Goal: Check status: Check status

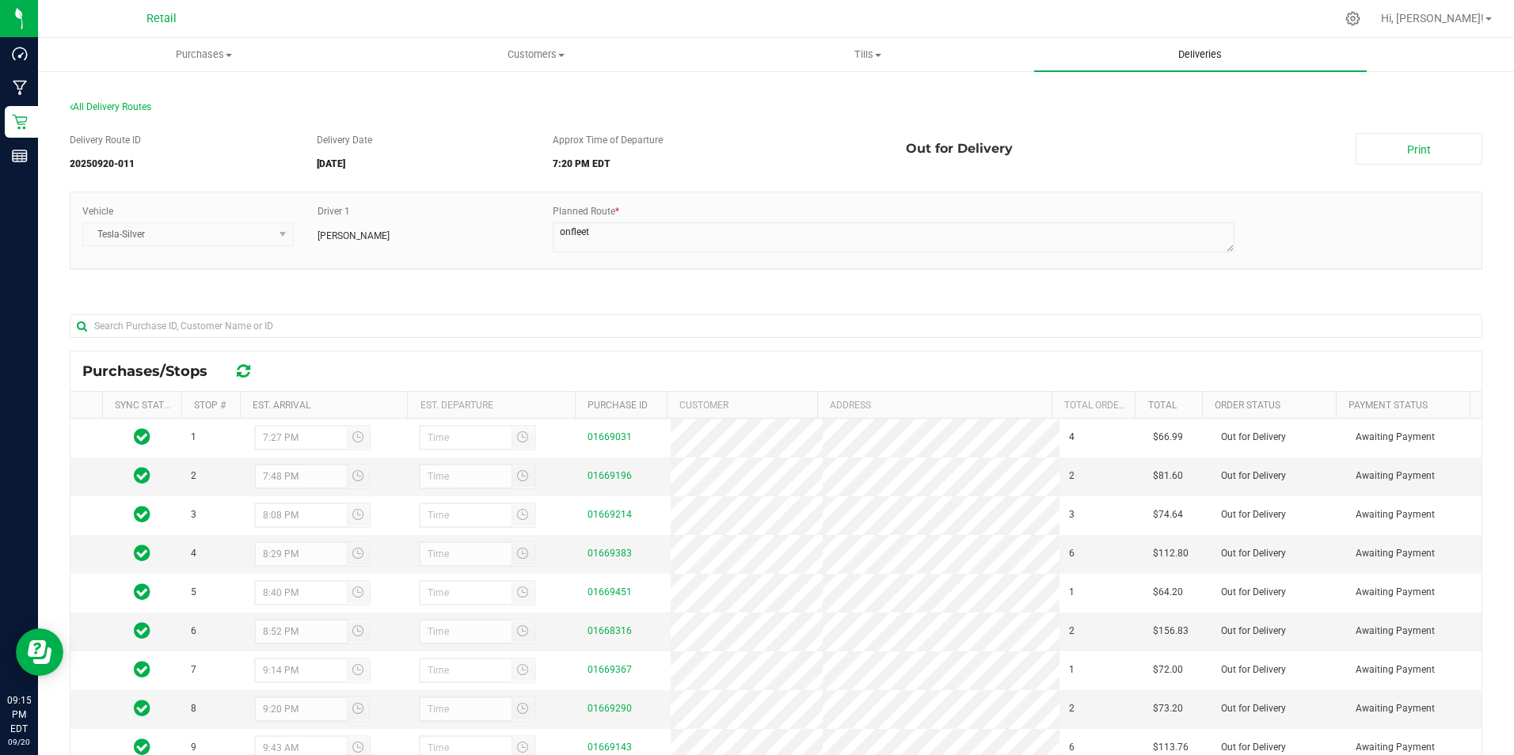
click at [1207, 65] on uib-tab-heading "Deliveries" at bounding box center [1200, 54] width 332 height 33
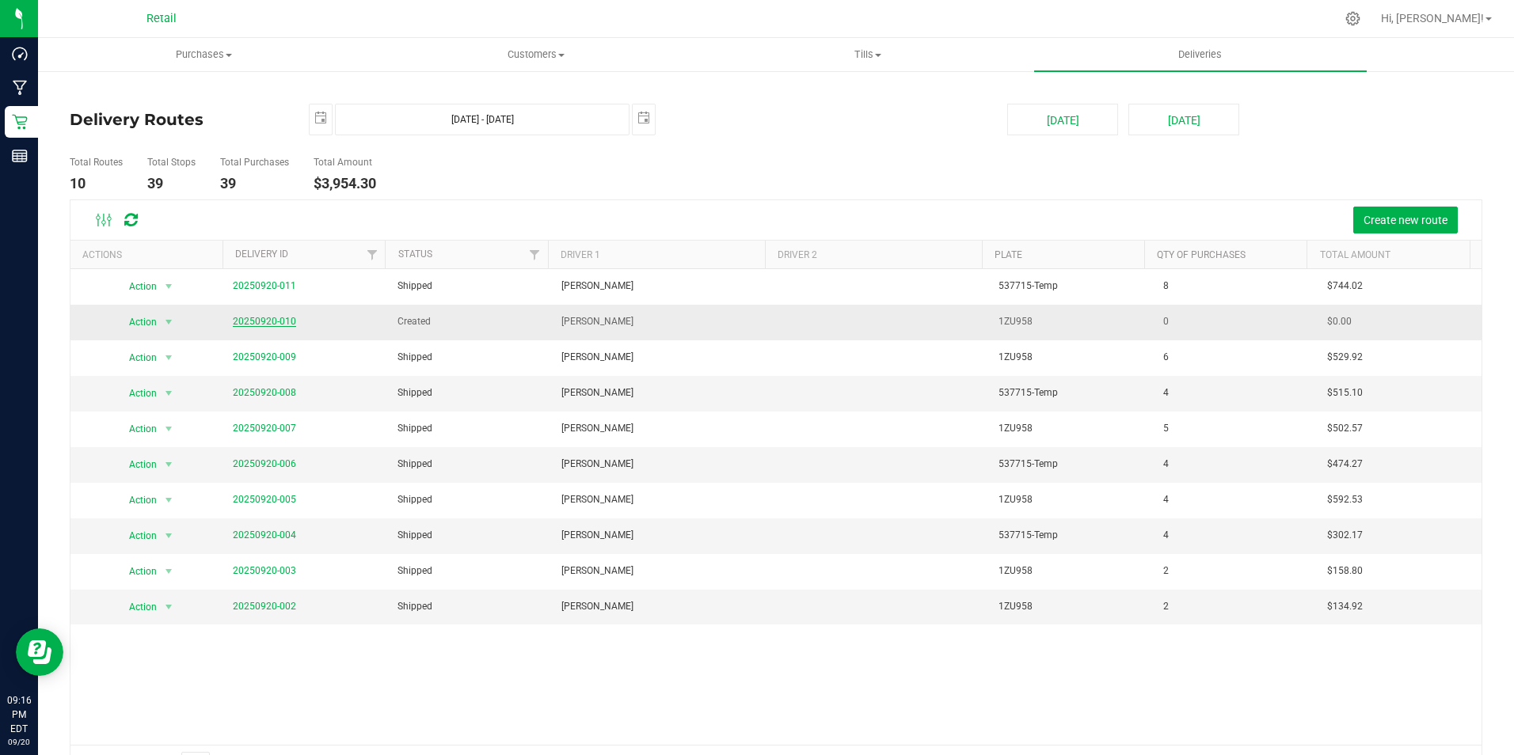
click at [276, 318] on link "20250920-010" at bounding box center [264, 321] width 63 height 11
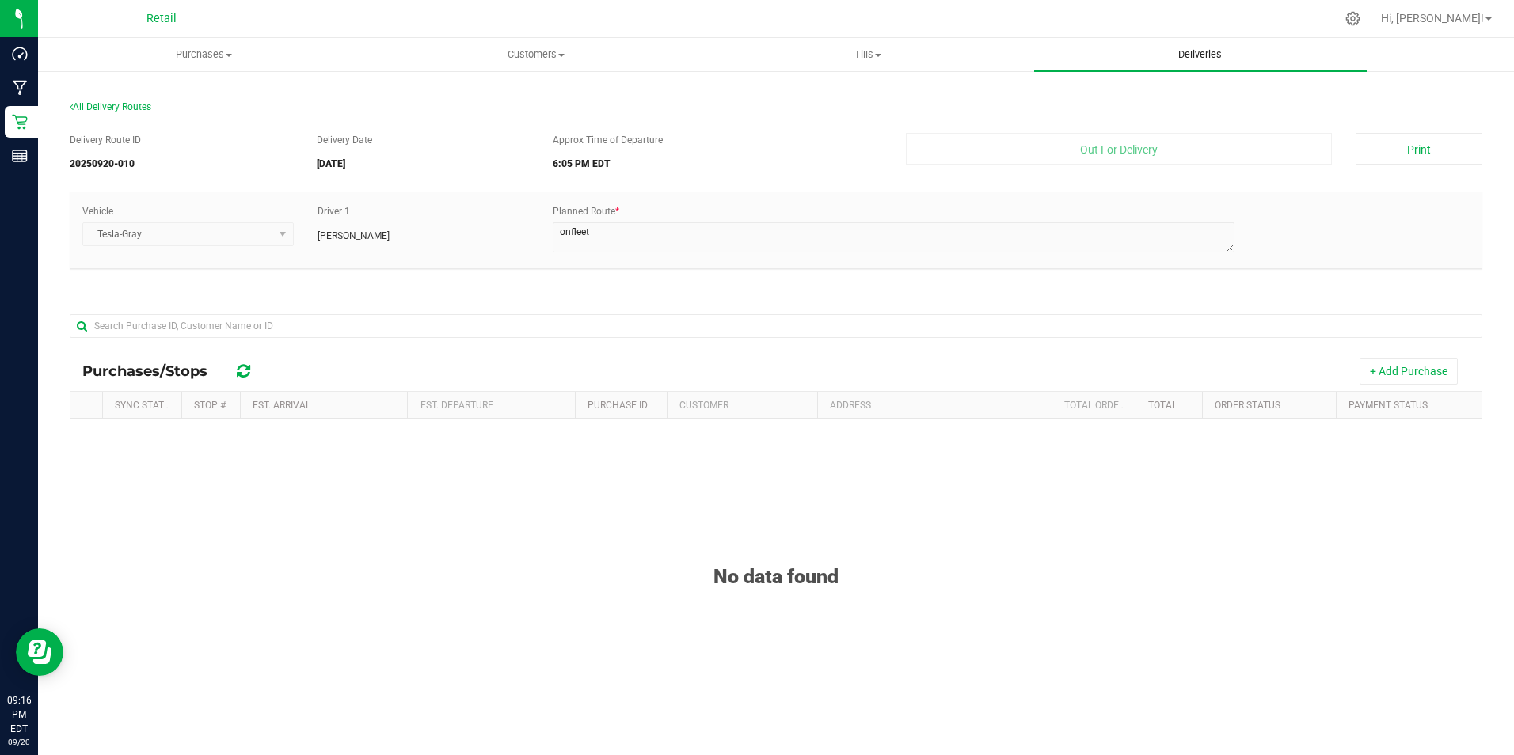
click at [1207, 50] on span "Deliveries" at bounding box center [1200, 55] width 86 height 14
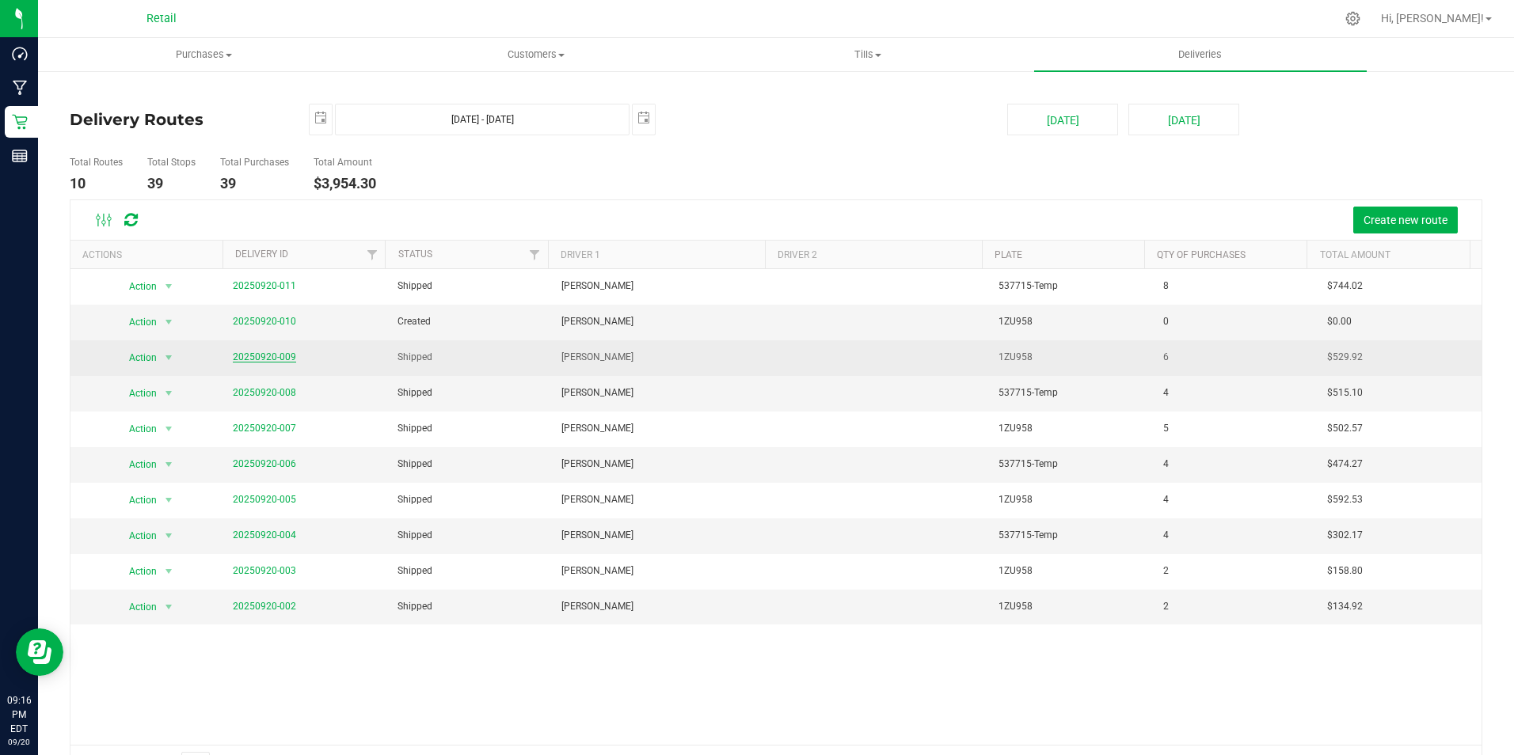
click at [249, 356] on link "20250920-009" at bounding box center [264, 357] width 63 height 11
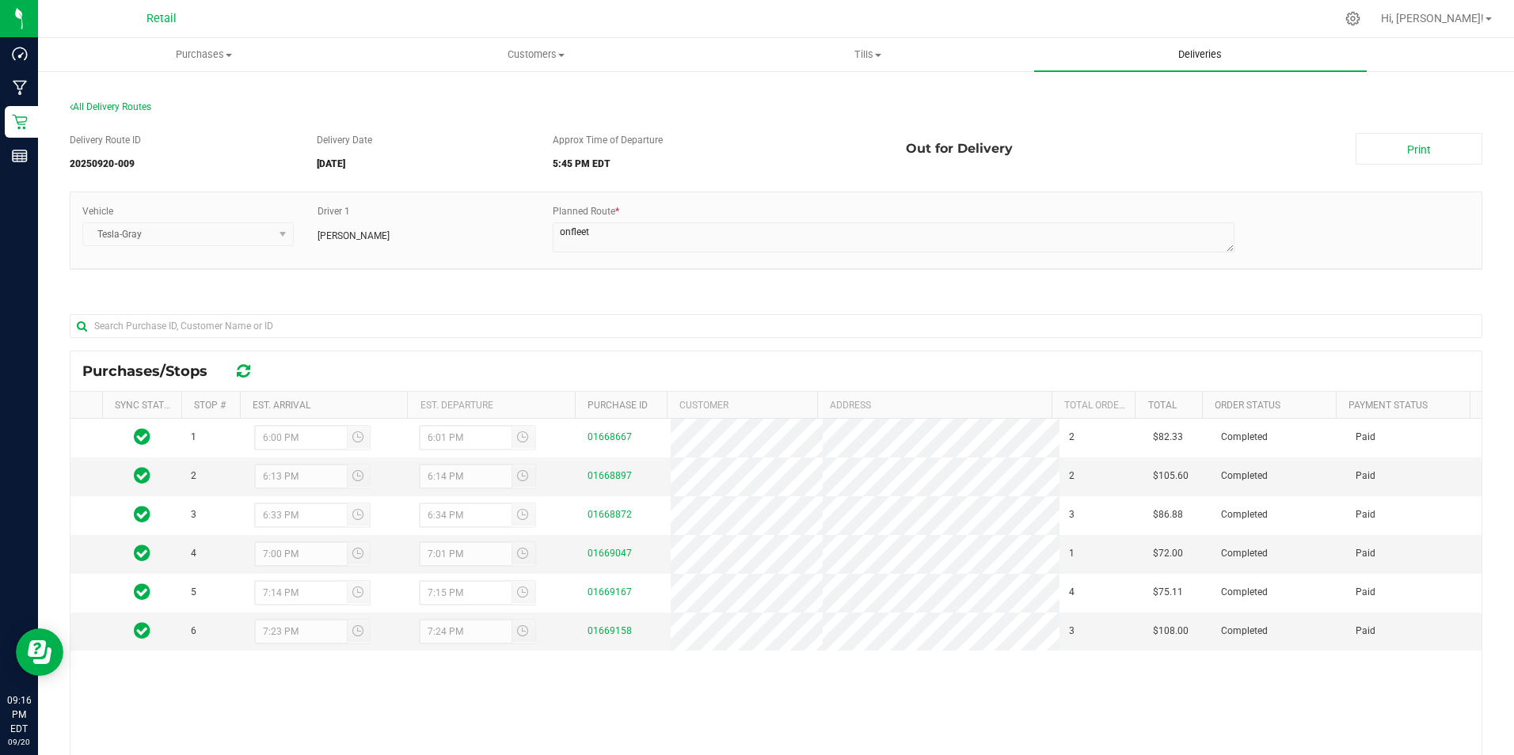
click at [1215, 46] on uib-tab-heading "Deliveries" at bounding box center [1200, 54] width 332 height 33
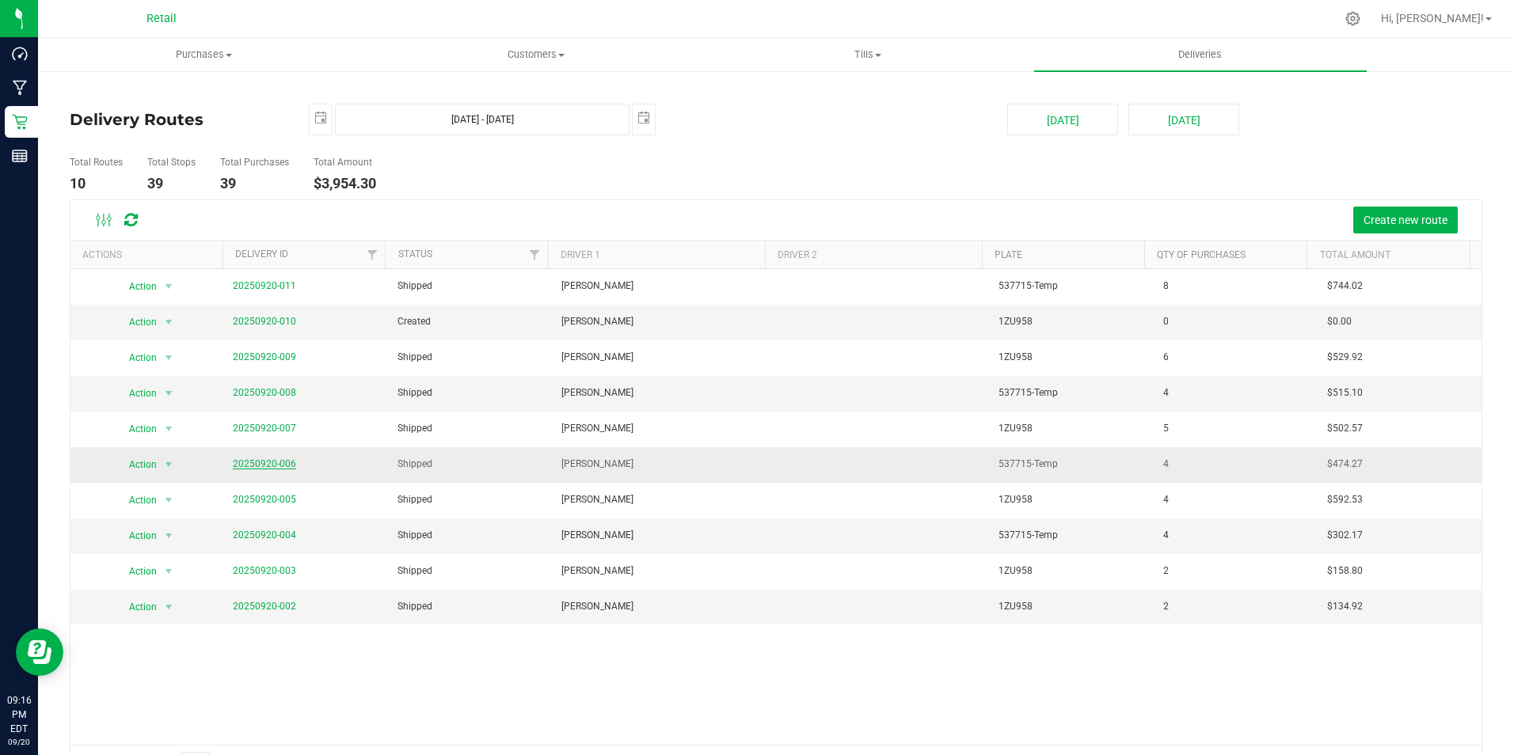
click at [283, 461] on link "20250920-006" at bounding box center [264, 463] width 63 height 11
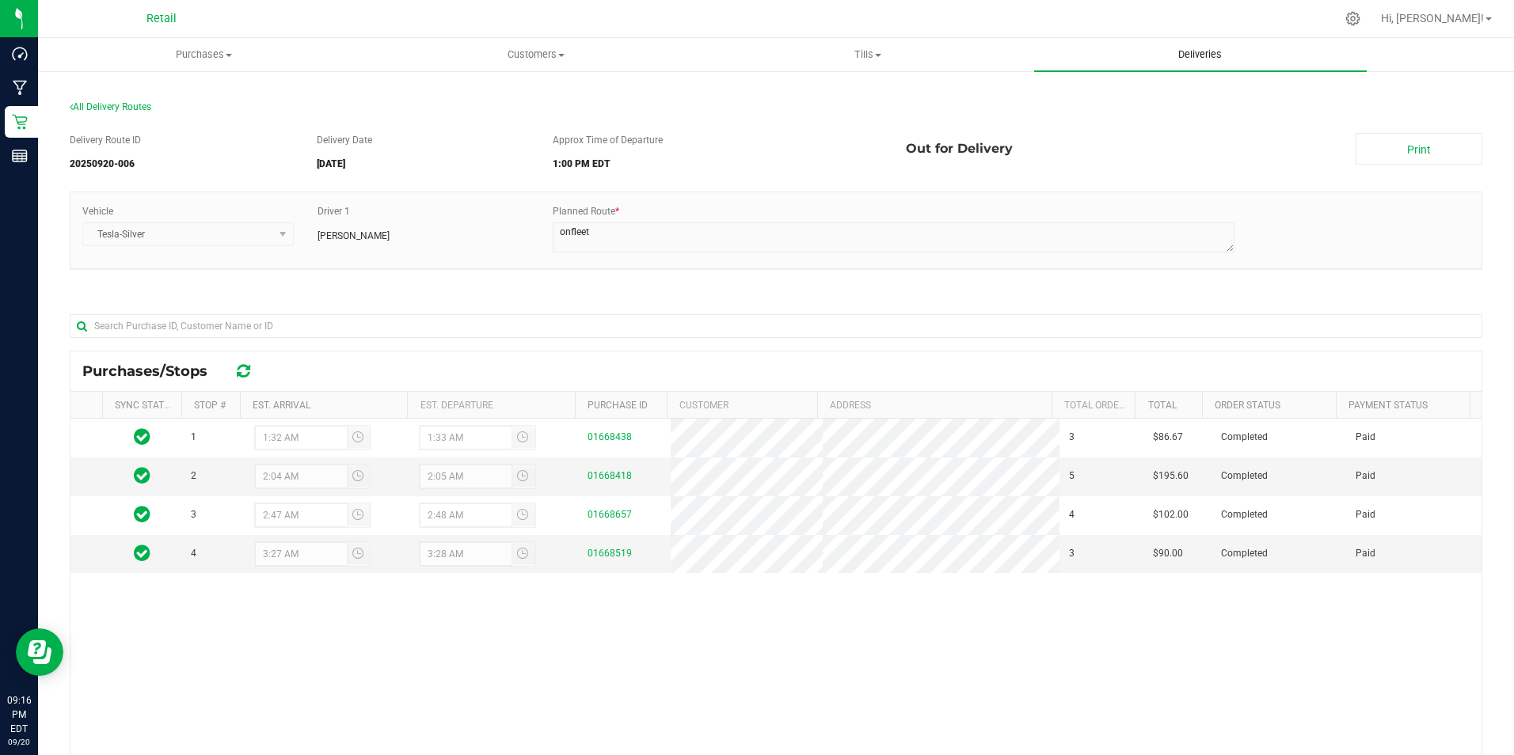
click at [1215, 56] on span "Deliveries" at bounding box center [1200, 55] width 86 height 14
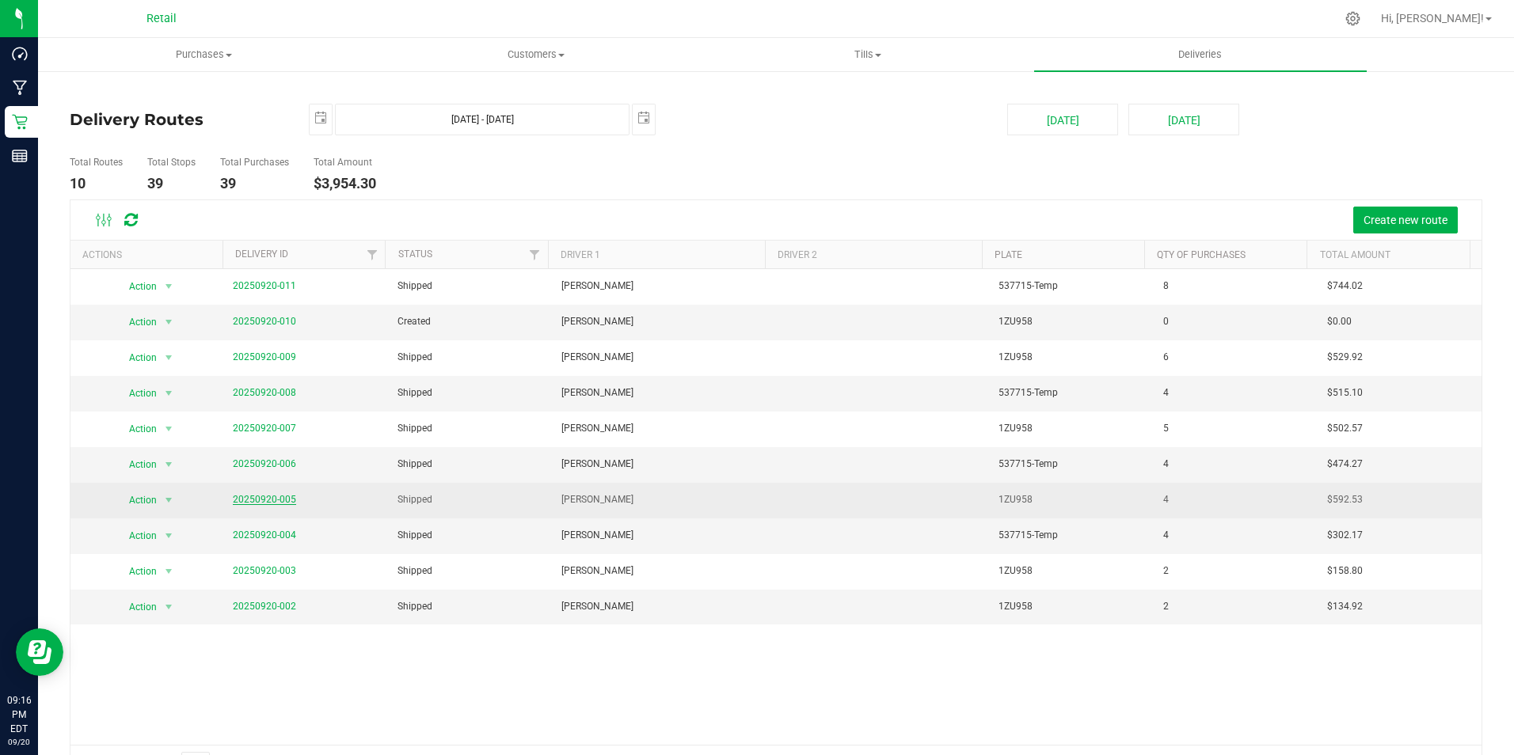
click at [270, 498] on link "20250920-005" at bounding box center [264, 499] width 63 height 11
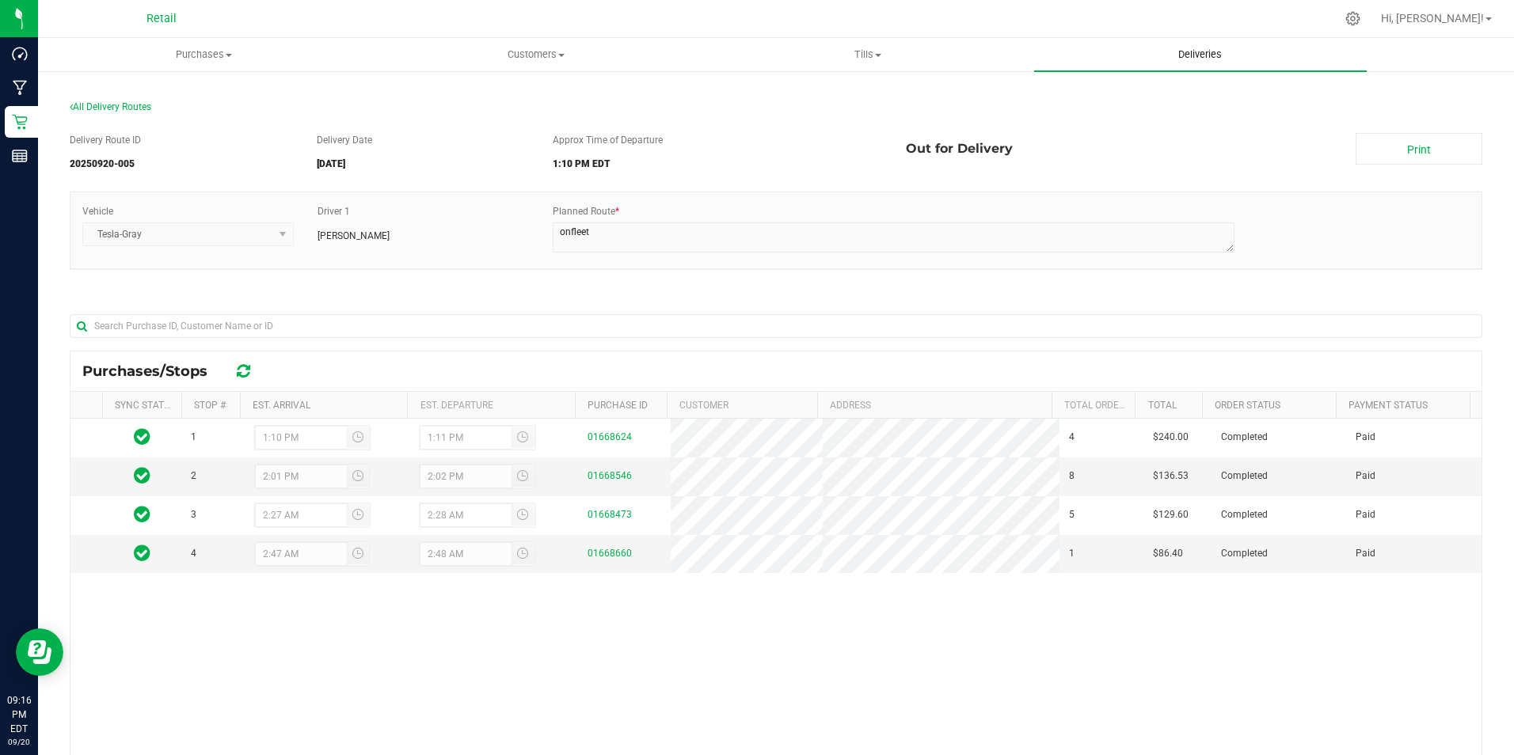
click at [1200, 51] on span "Deliveries" at bounding box center [1200, 55] width 86 height 14
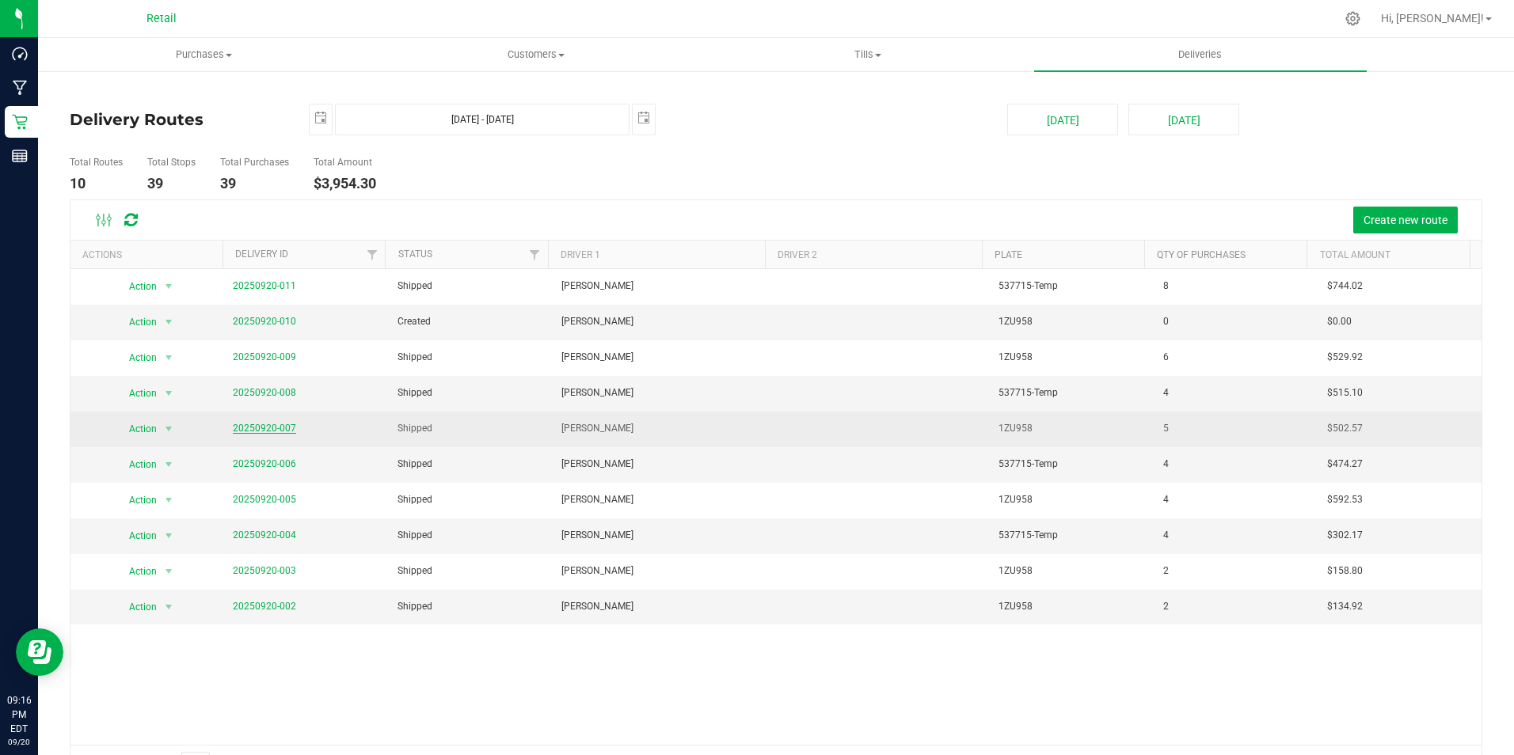
click at [245, 428] on link "20250920-007" at bounding box center [264, 428] width 63 height 11
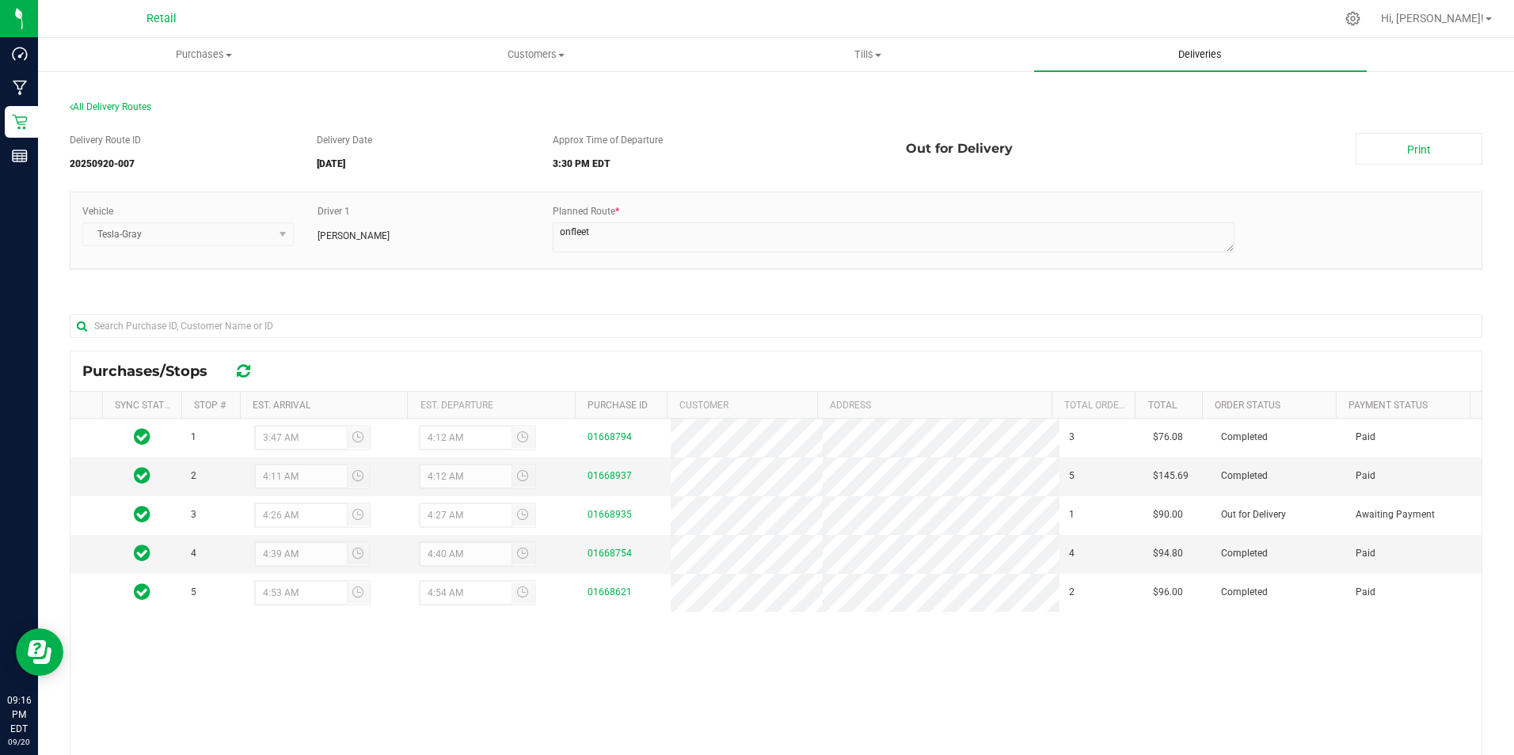
click at [1184, 51] on span "Deliveries" at bounding box center [1200, 55] width 86 height 14
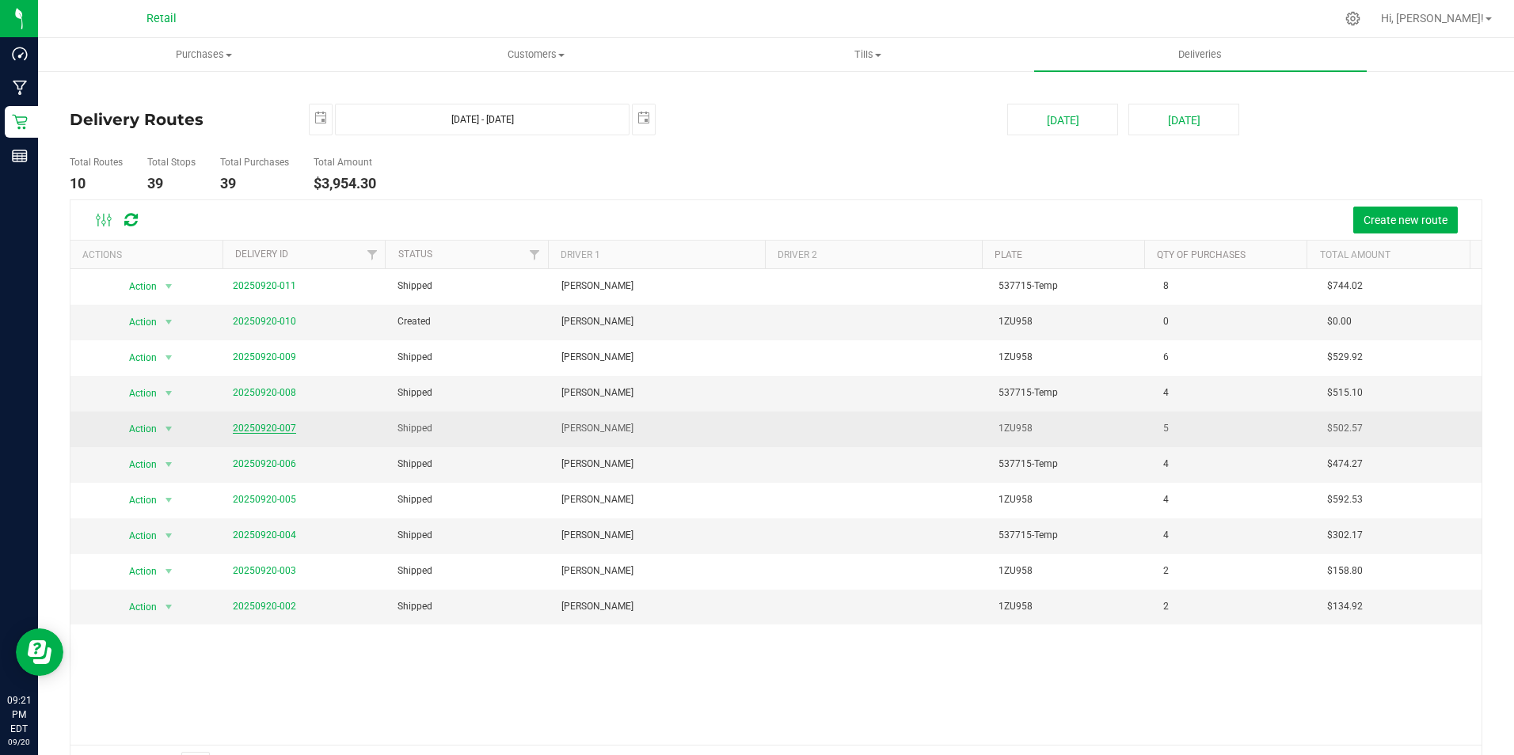
click at [244, 428] on link "20250920-007" at bounding box center [264, 428] width 63 height 11
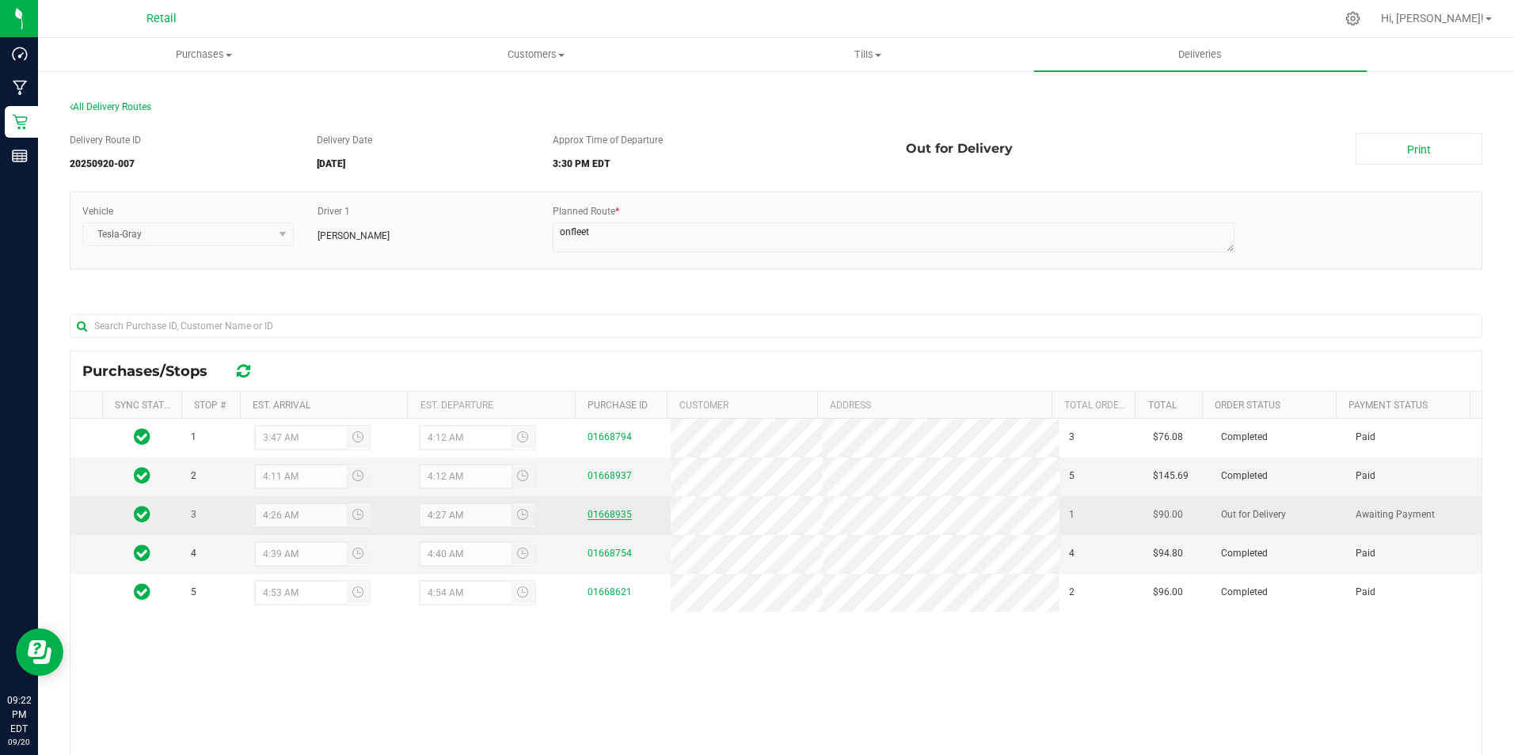
click at [599, 513] on link "01668935" at bounding box center [609, 514] width 44 height 11
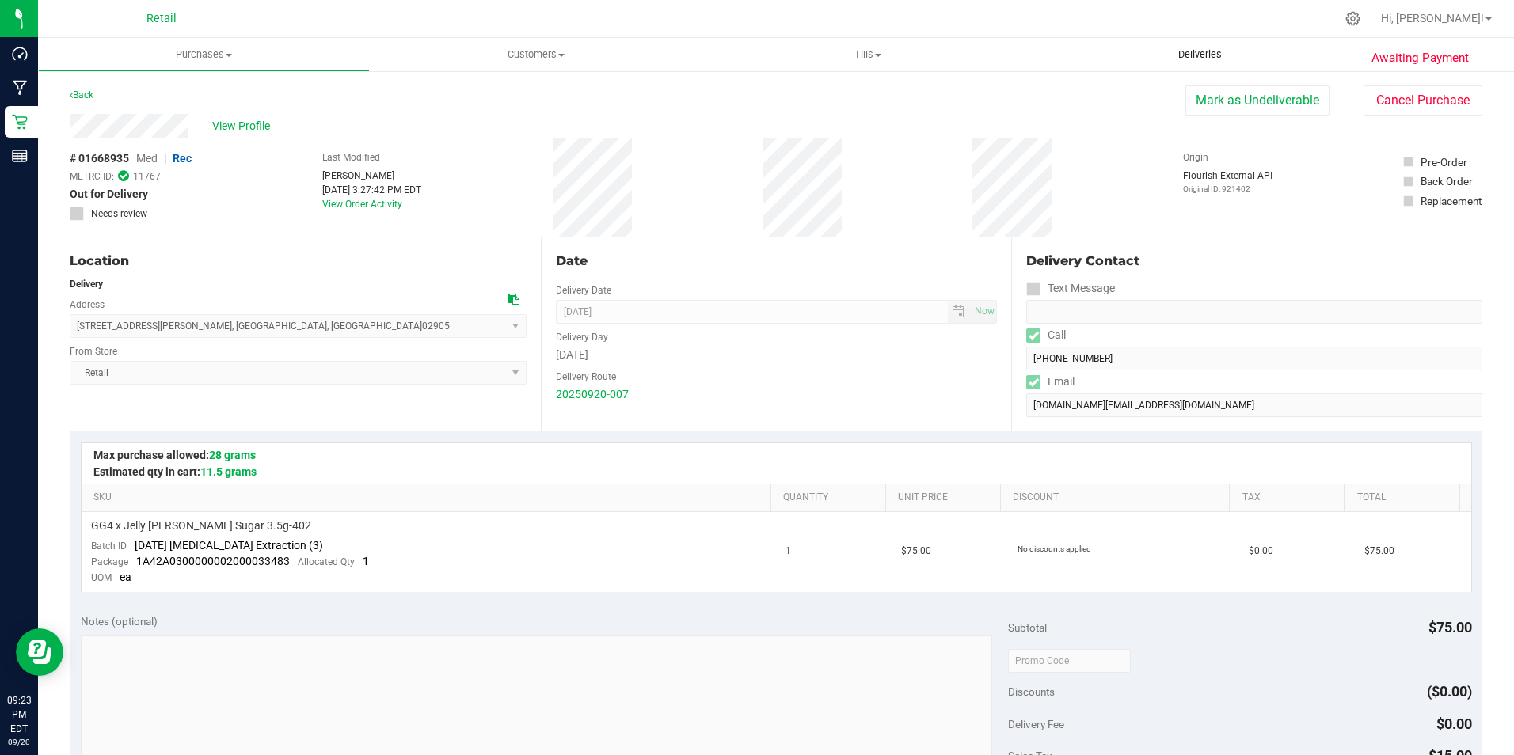
click at [1201, 55] on span "Deliveries" at bounding box center [1200, 55] width 86 height 14
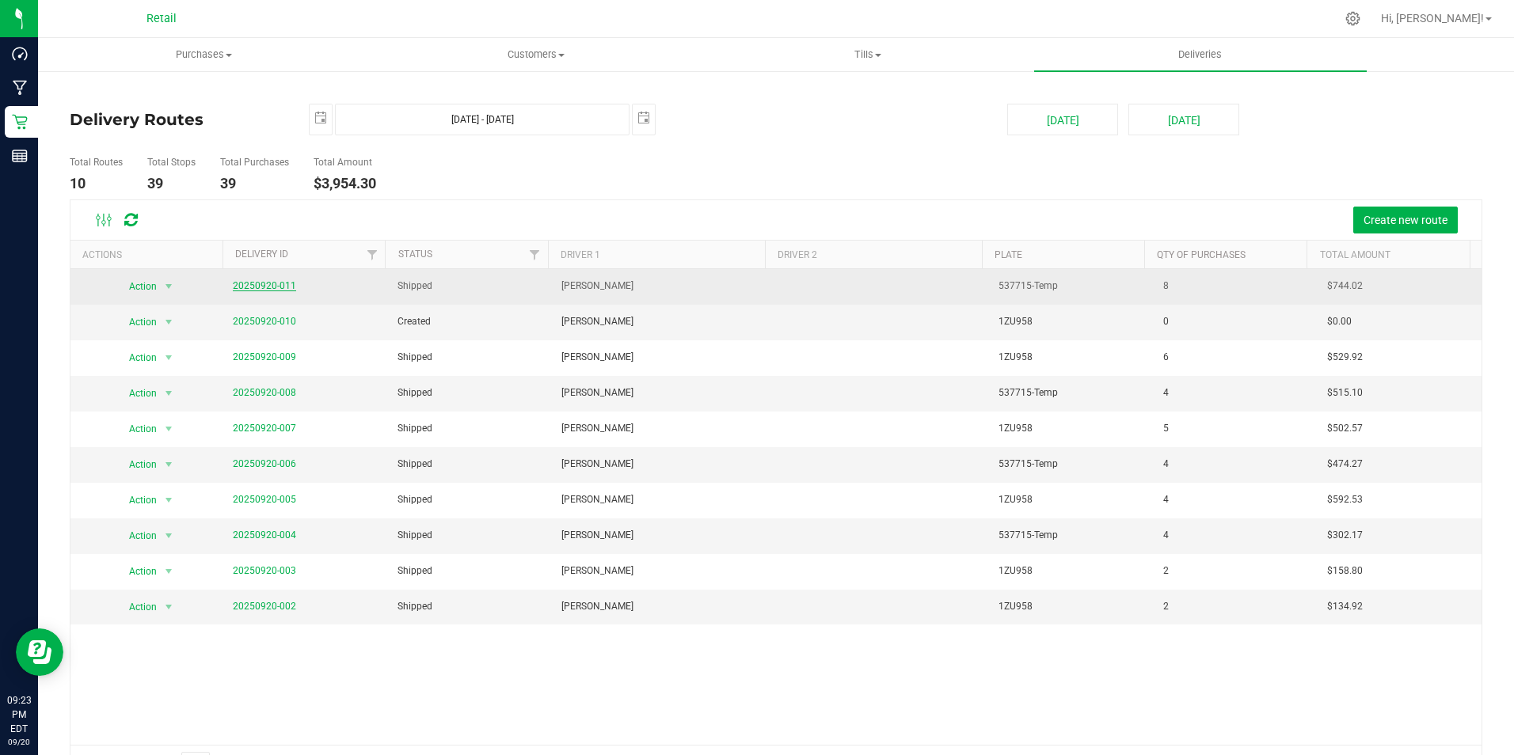
click at [277, 285] on link "20250920-011" at bounding box center [264, 285] width 63 height 11
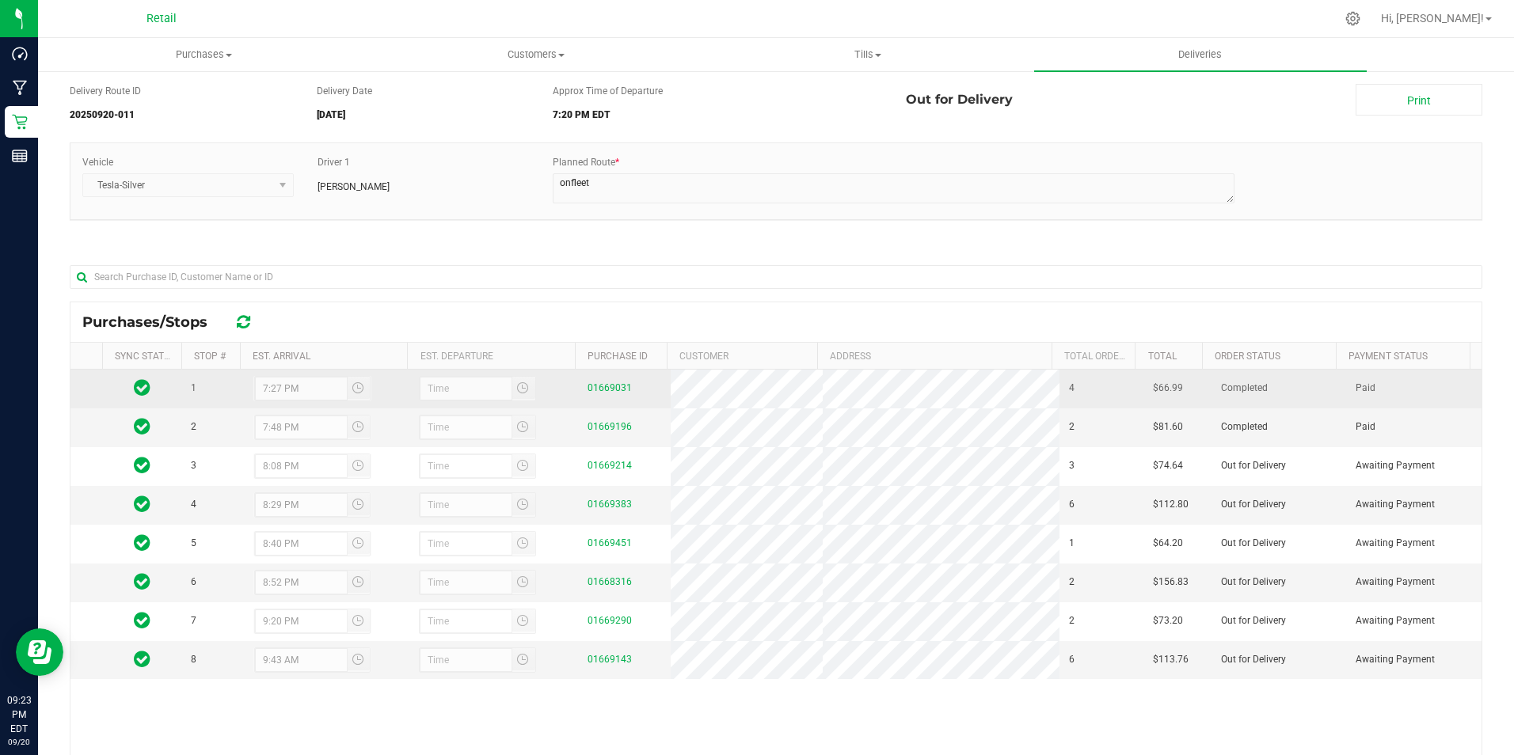
scroll to position [220, 0]
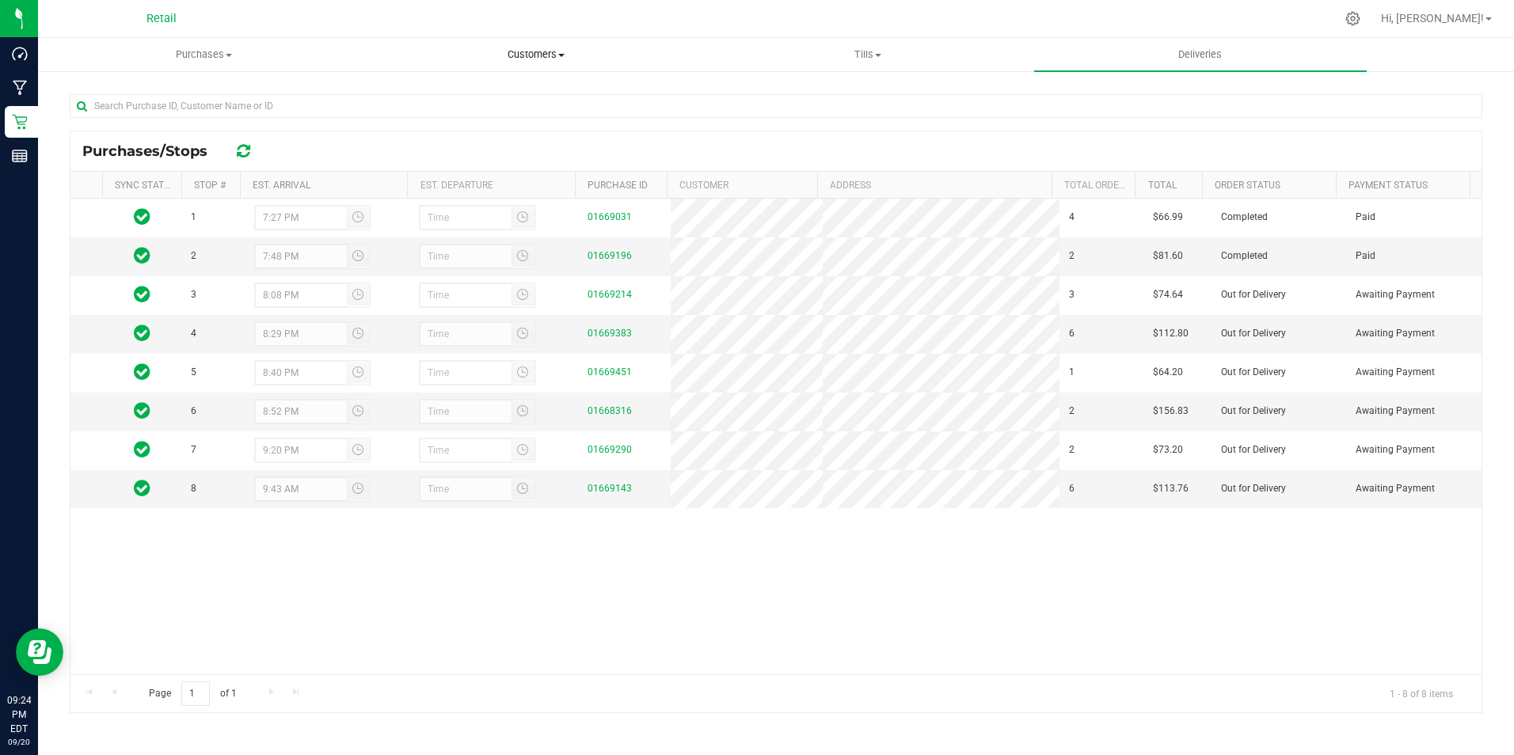
click at [527, 59] on span "Customers" at bounding box center [536, 55] width 330 height 14
click at [477, 92] on span "All customers" at bounding box center [427, 95] width 114 height 13
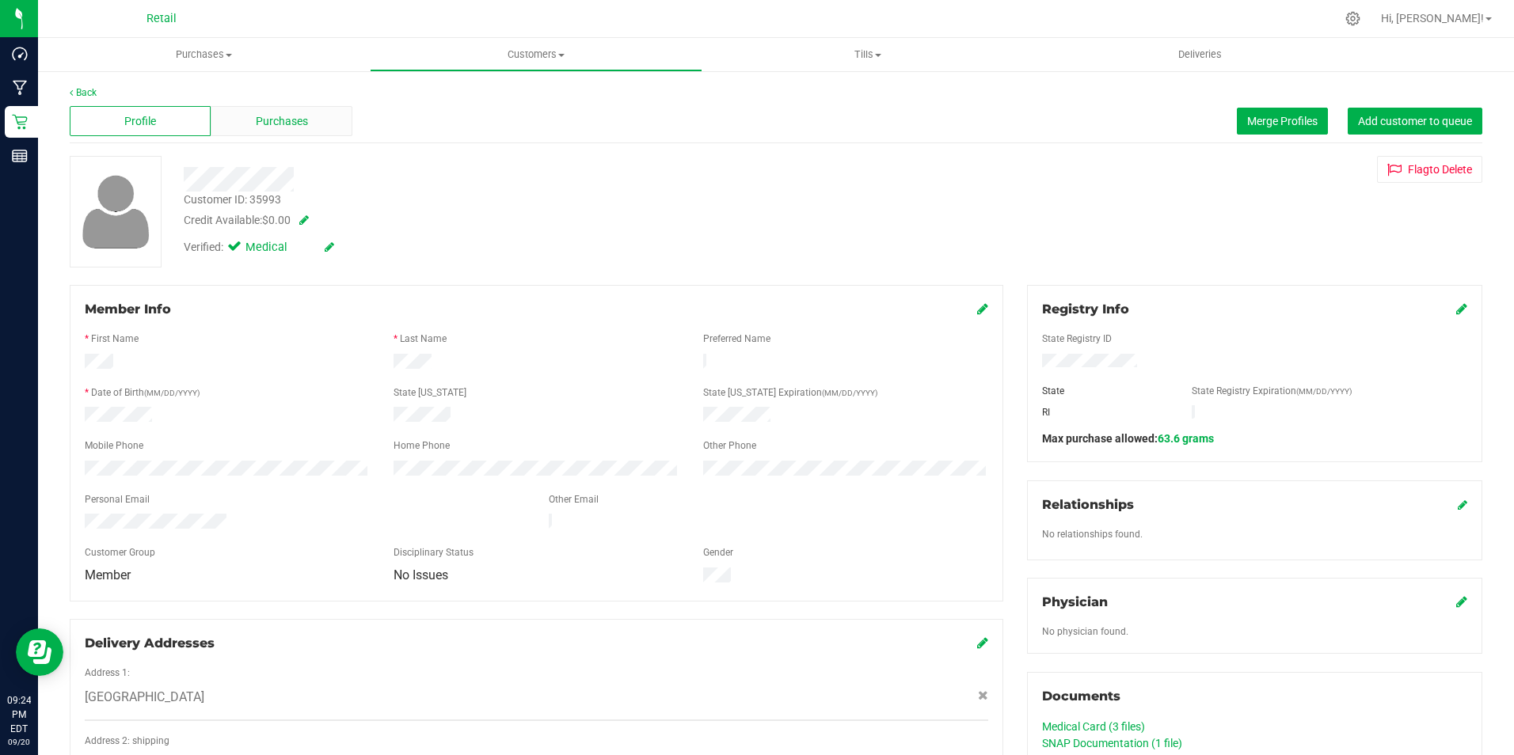
click at [272, 114] on span "Purchases" at bounding box center [282, 121] width 52 height 17
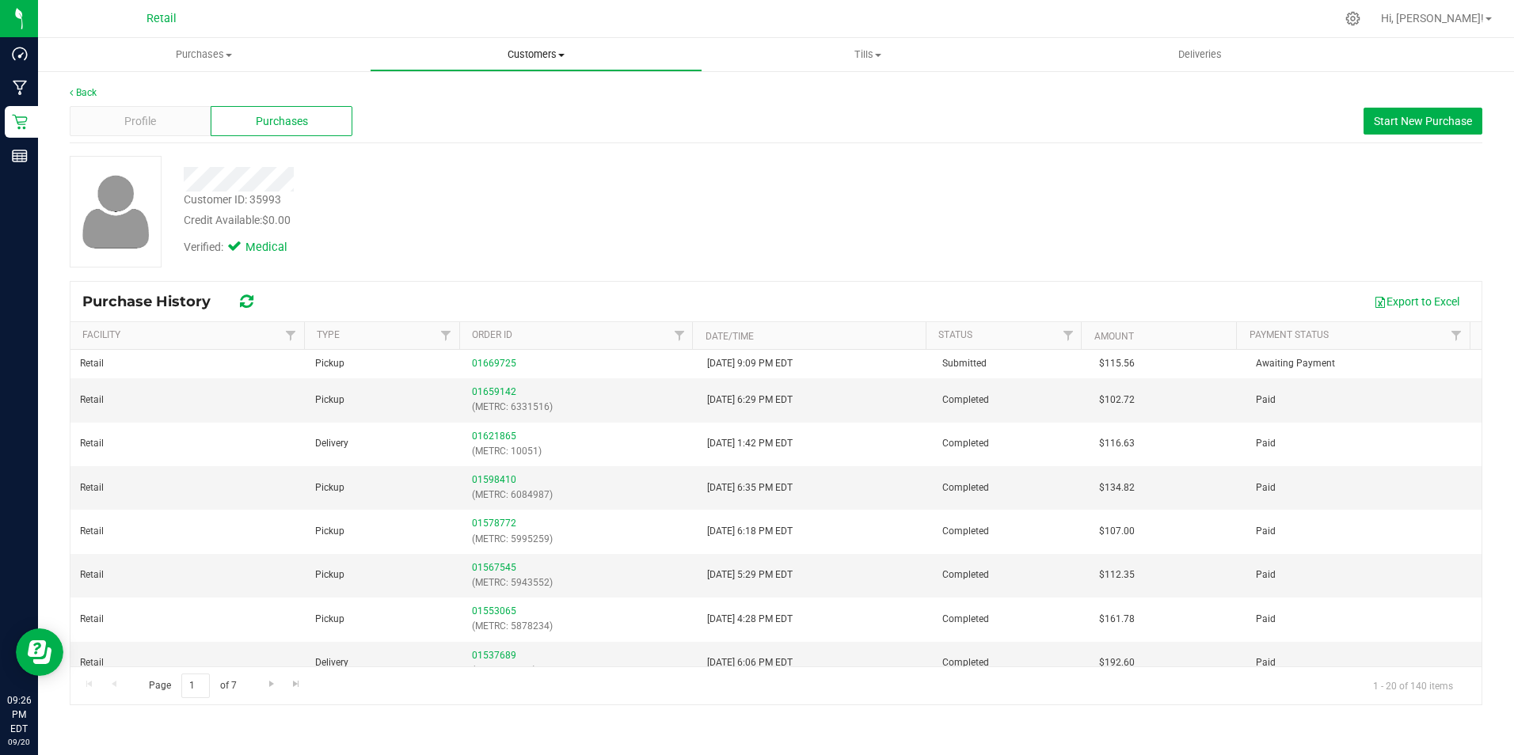
click at [520, 43] on uib-tab-heading "Customers All customers Add a new customer All physicians" at bounding box center [536, 55] width 330 height 32
click at [443, 101] on span "All customers" at bounding box center [427, 95] width 114 height 13
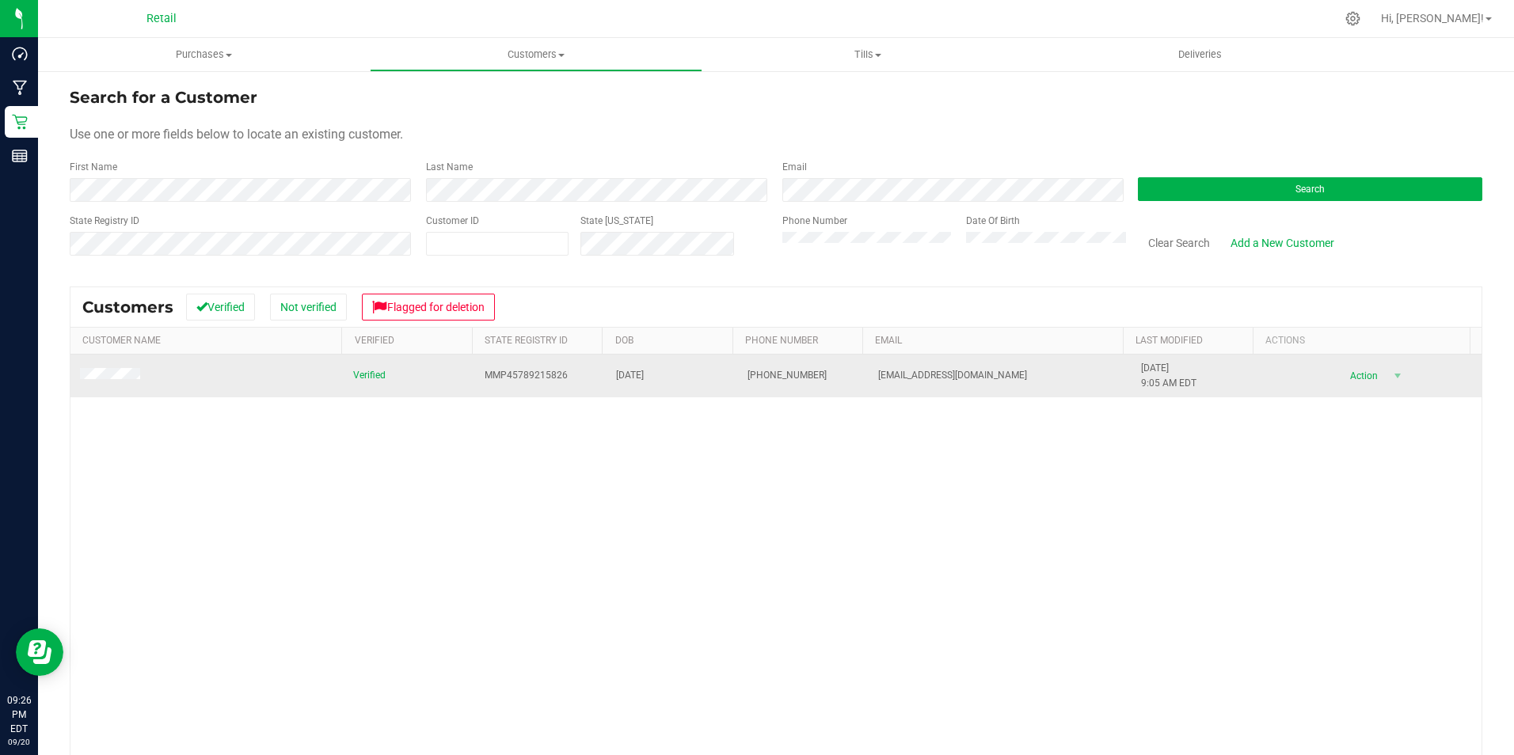
click at [93, 369] on span at bounding box center [112, 376] width 65 height 16
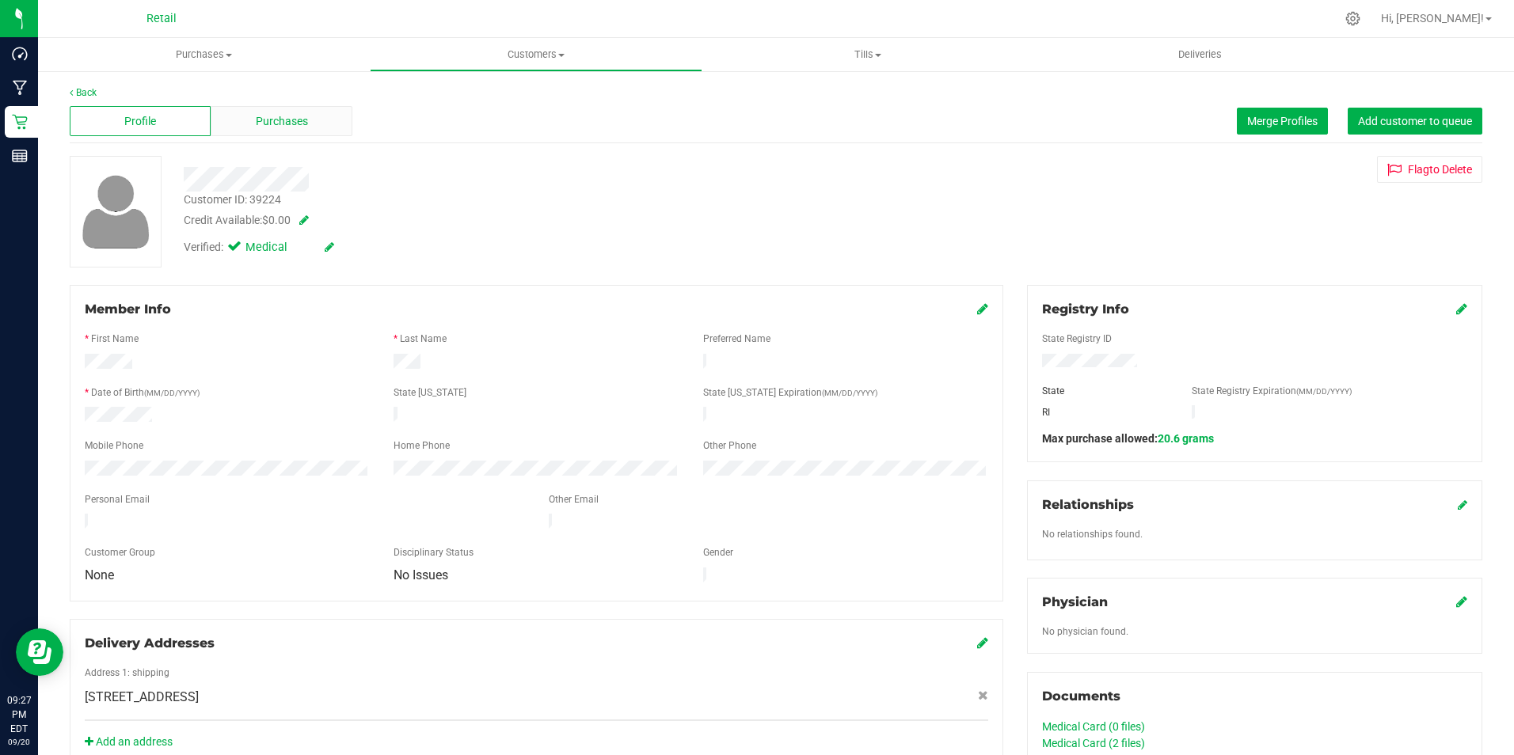
click at [281, 123] on span "Purchases" at bounding box center [282, 121] width 52 height 17
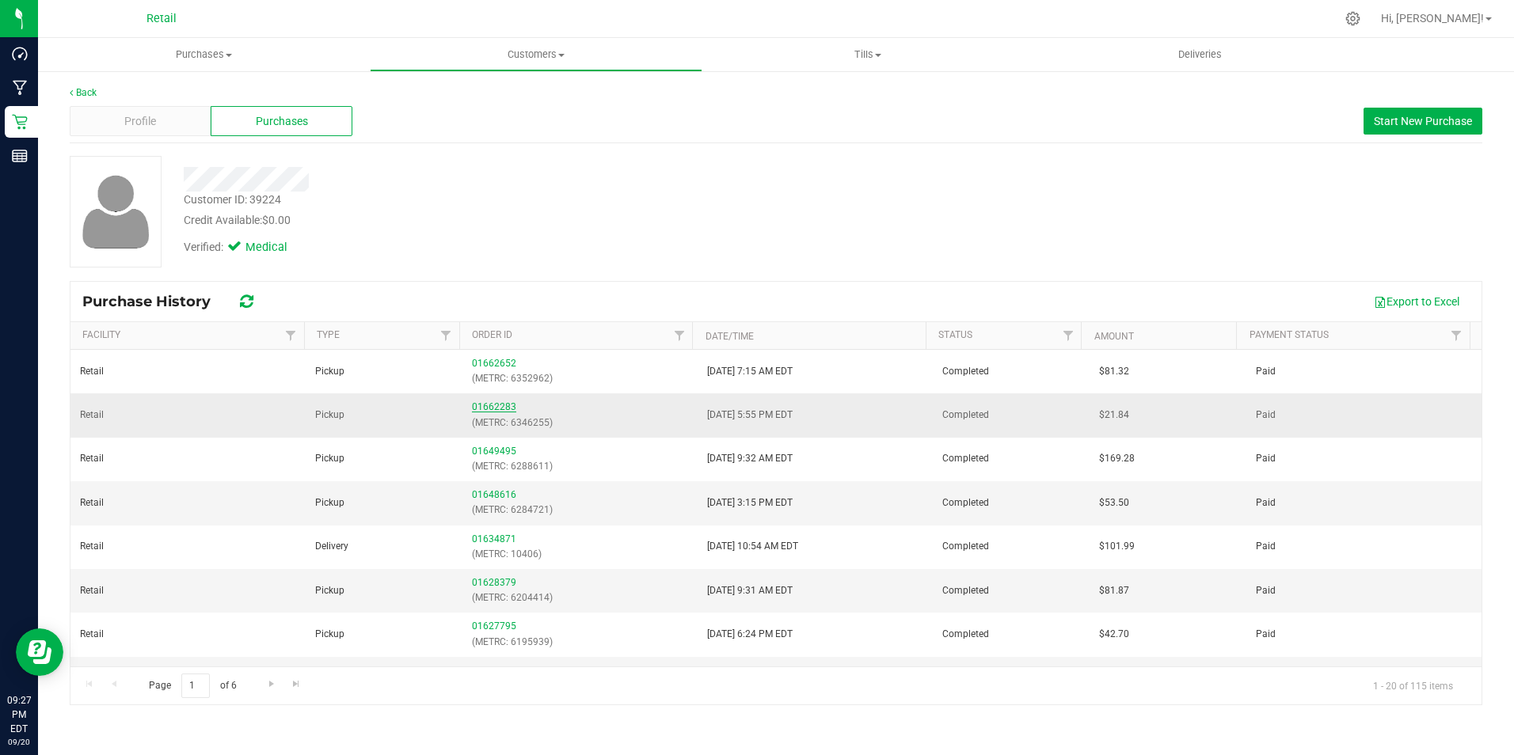
click at [494, 404] on link "01662283" at bounding box center [494, 406] width 44 height 11
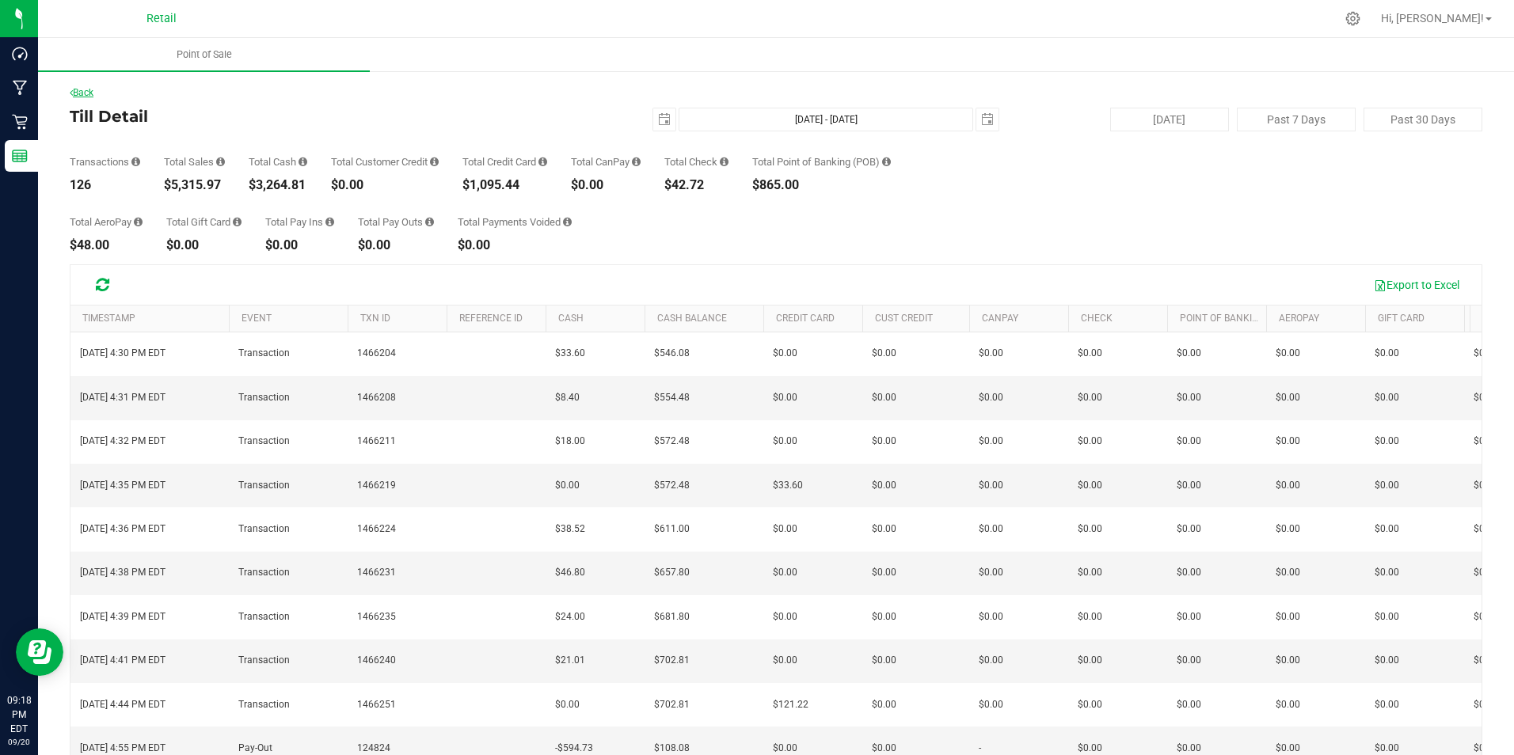
click at [93, 93] on link "Back" at bounding box center [82, 92] width 24 height 11
